Goal: Transaction & Acquisition: Purchase product/service

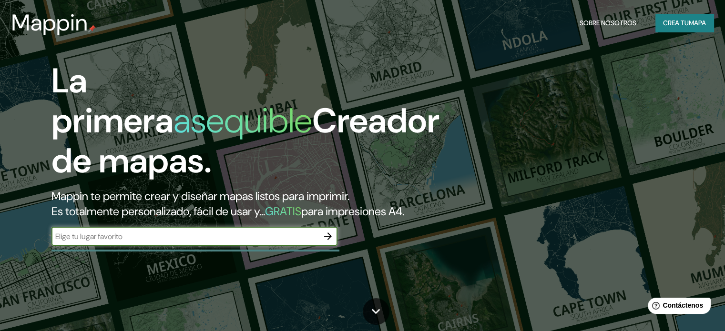
click at [322, 246] on button "button" at bounding box center [327, 236] width 19 height 19
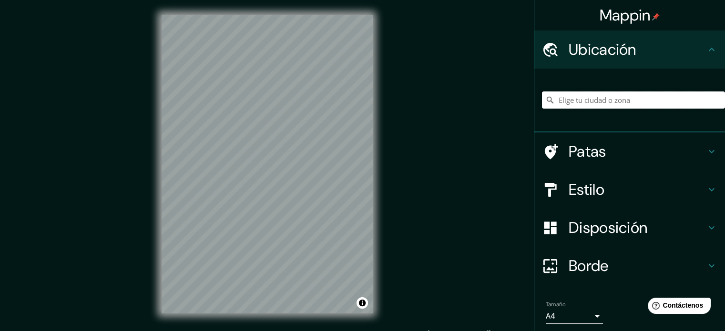
click at [623, 98] on input "Elige tu ciudad o zona" at bounding box center [633, 99] width 183 height 17
type input "Piura, [GEOGRAPHIC_DATA], [GEOGRAPHIC_DATA]"
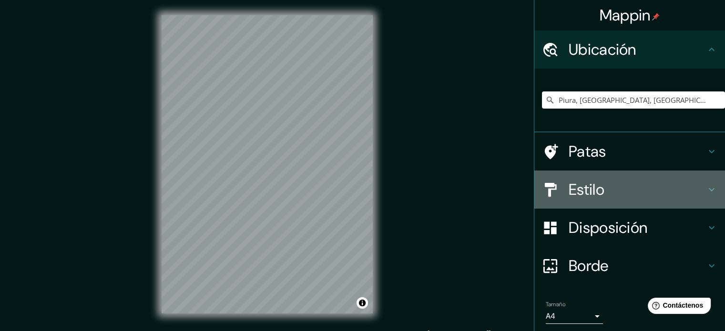
click at [619, 186] on h4 "Estilo" at bounding box center [636, 189] width 137 height 19
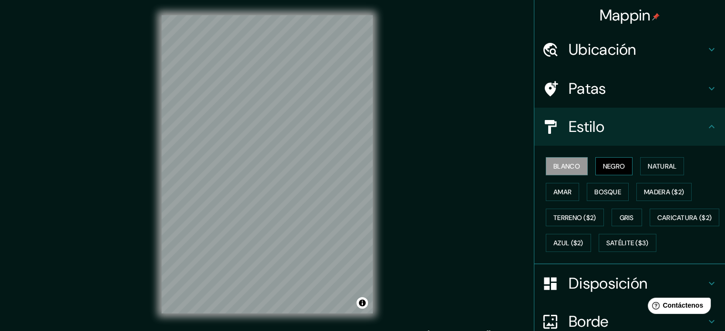
click at [621, 169] on button "Negro" at bounding box center [614, 166] width 38 height 18
click at [648, 170] on font "Natural" at bounding box center [661, 166] width 29 height 12
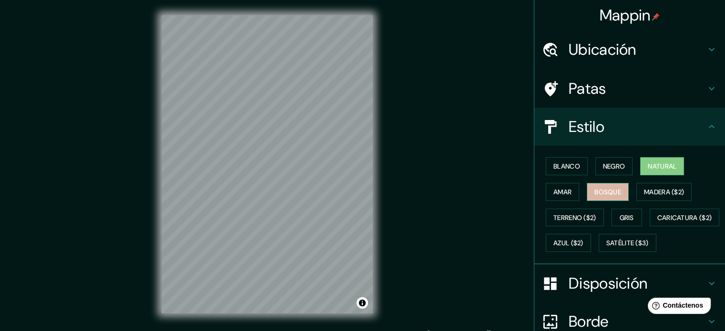
click at [621, 195] on button "Bosque" at bounding box center [607, 192] width 42 height 18
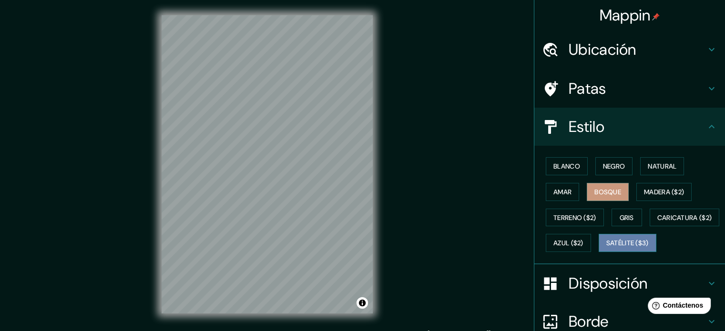
click at [606, 249] on font "Satélite ($3)" at bounding box center [627, 243] width 42 height 12
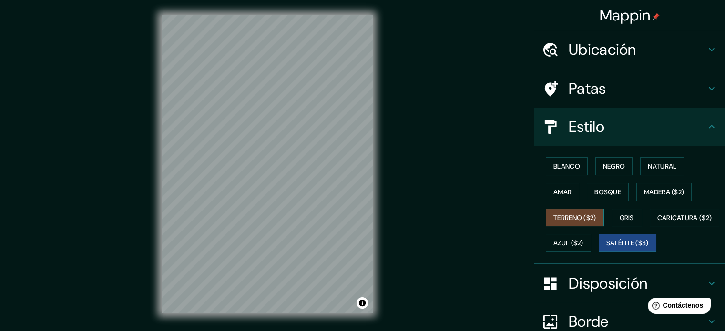
click at [580, 224] on button "Terreno ($2)" at bounding box center [574, 218] width 58 height 18
click at [606, 248] on font "Satélite ($3)" at bounding box center [627, 243] width 42 height 9
click at [553, 219] on font "Terreno ($2)" at bounding box center [574, 217] width 43 height 9
click at [568, 191] on button "Amar" at bounding box center [561, 192] width 33 height 18
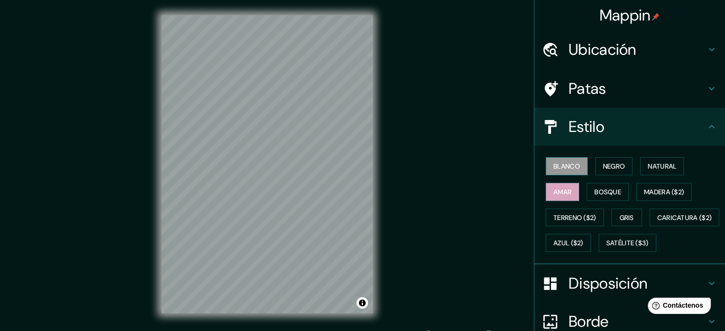
click at [565, 167] on font "Blanco" at bounding box center [566, 166] width 27 height 9
click at [583, 240] on font "Azul ($2)" at bounding box center [568, 243] width 30 height 9
click at [562, 195] on font "Amar" at bounding box center [562, 192] width 18 height 9
click at [603, 189] on font "Bosque" at bounding box center [607, 192] width 27 height 9
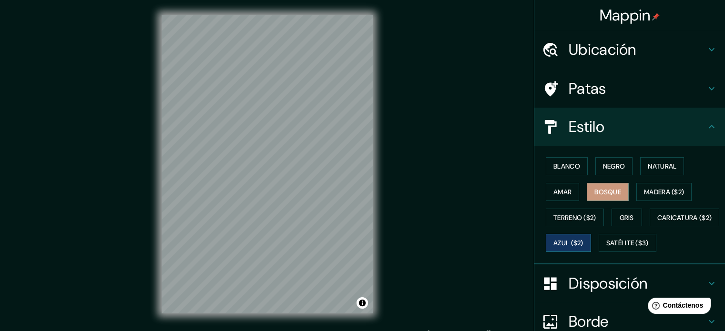
click at [583, 237] on font "Azul ($2)" at bounding box center [568, 243] width 30 height 12
